Goal: Task Accomplishment & Management: Use online tool/utility

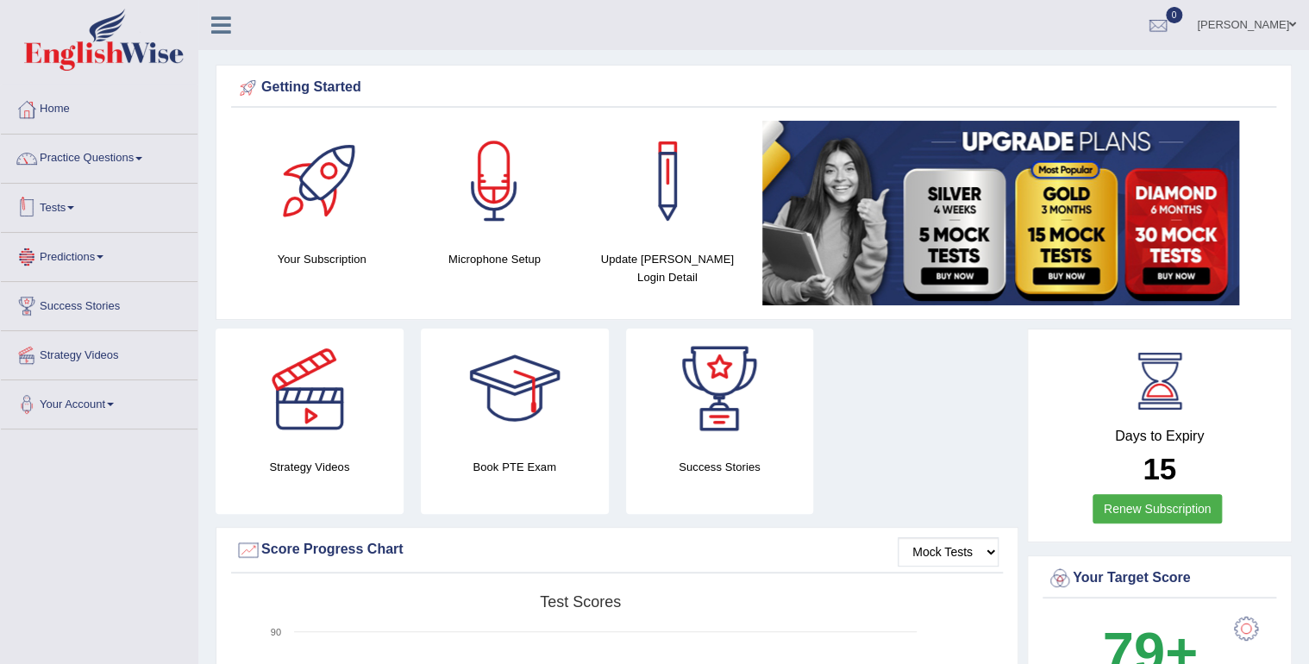
click at [69, 208] on link "Tests" at bounding box center [99, 205] width 197 height 43
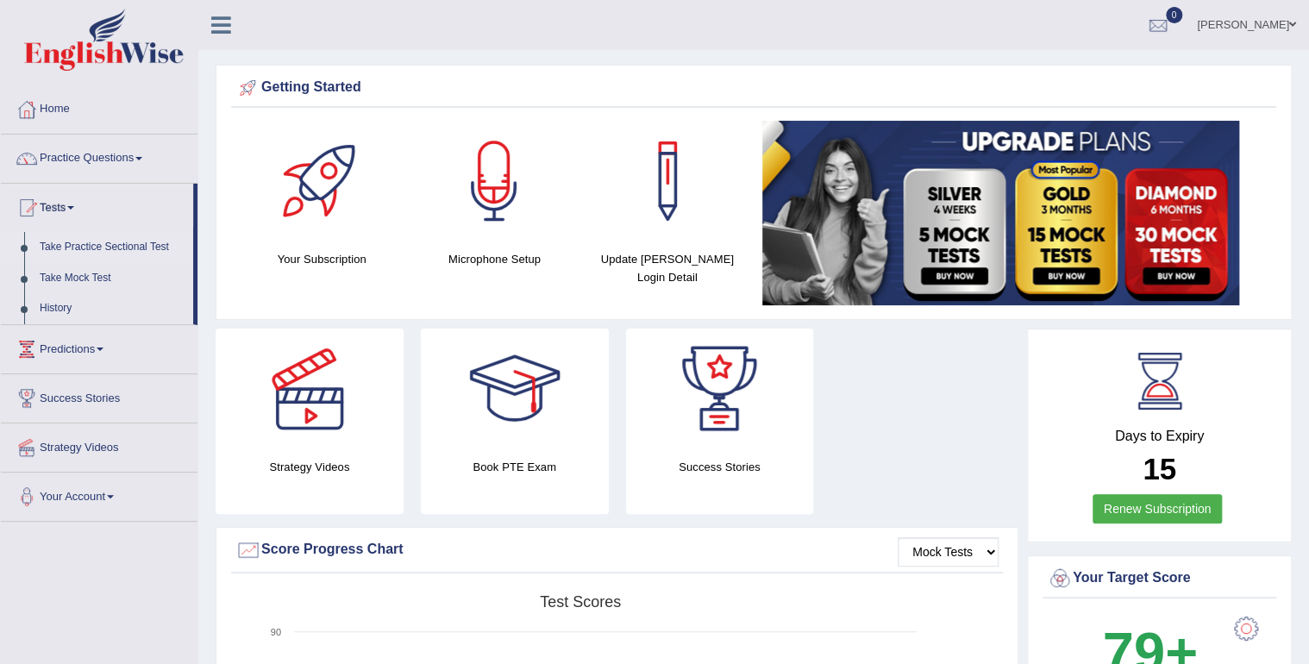
click at [121, 248] on link "Take Practice Sectional Test" at bounding box center [112, 247] width 161 height 31
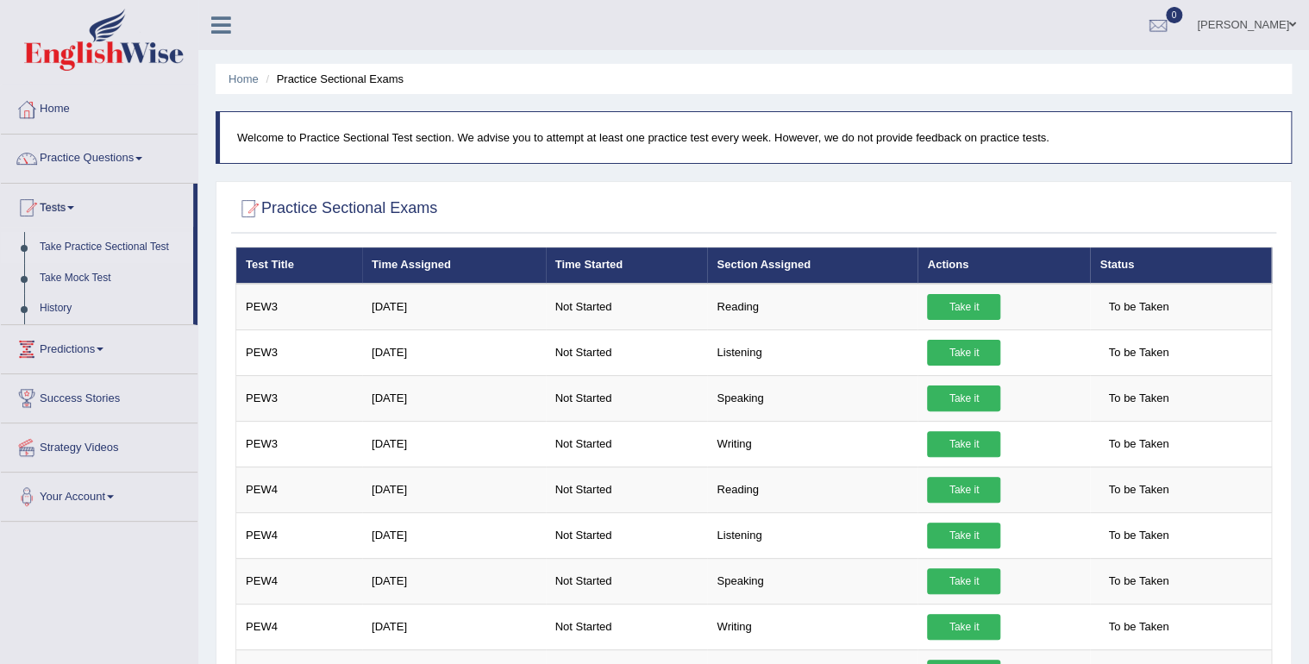
click at [1289, 22] on span at bounding box center [1292, 24] width 7 height 11
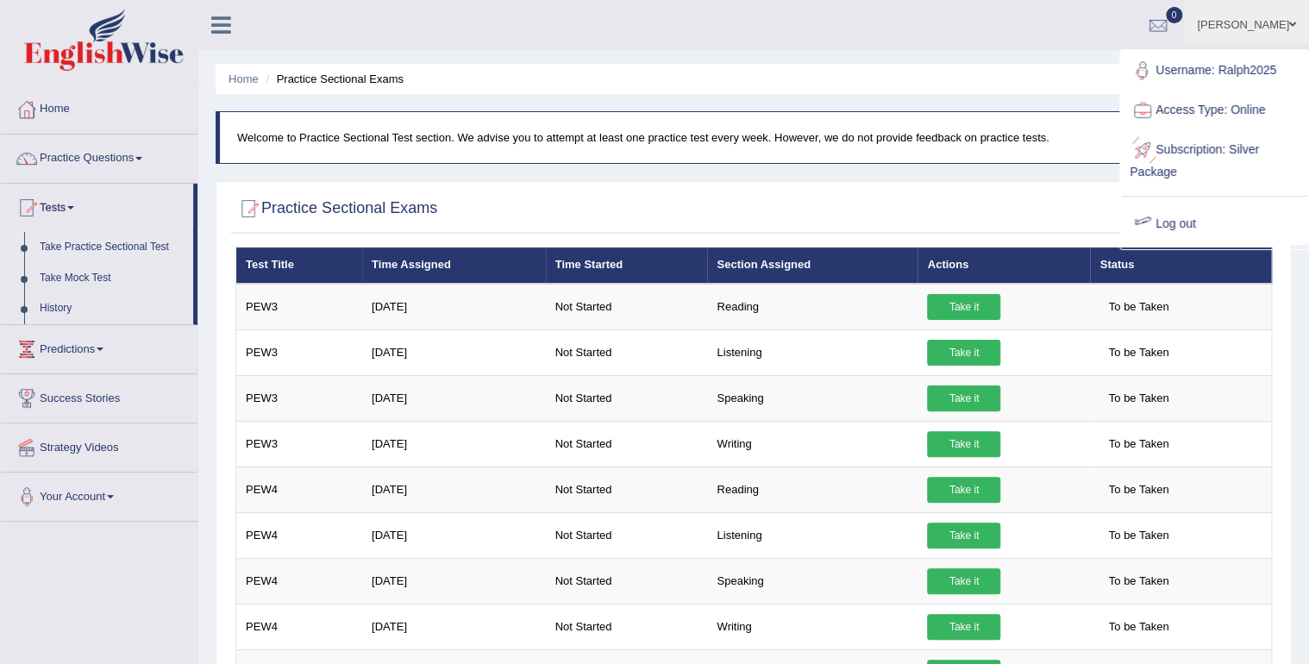
click at [1175, 216] on link "Log out" at bounding box center [1214, 224] width 186 height 40
